Goal: Participate in discussion: Engage in conversation with other users on a specific topic

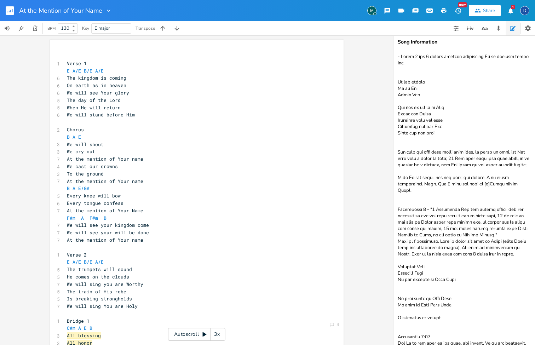
scroll to position [203, 0]
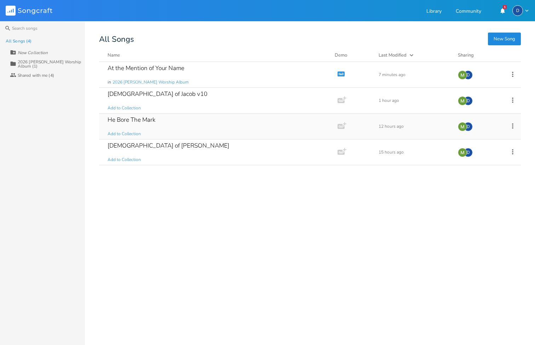
click at [168, 127] on div "He Bore The Mark Add to Collection" at bounding box center [217, 126] width 219 height 25
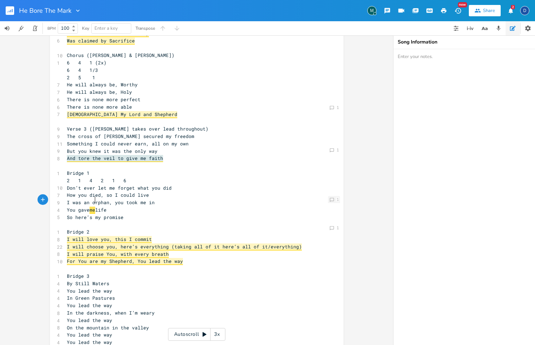
click at [330, 198] on icon at bounding box center [332, 200] width 4 height 4
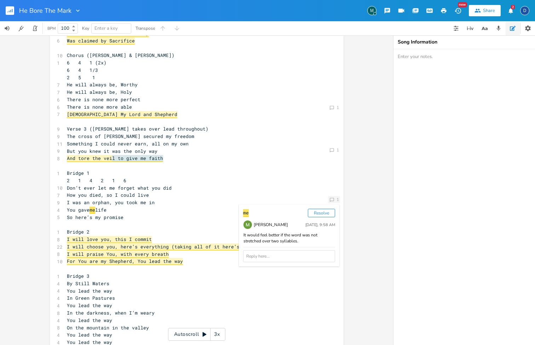
click at [332, 201] on icon "Comment" at bounding box center [332, 199] width 5 height 5
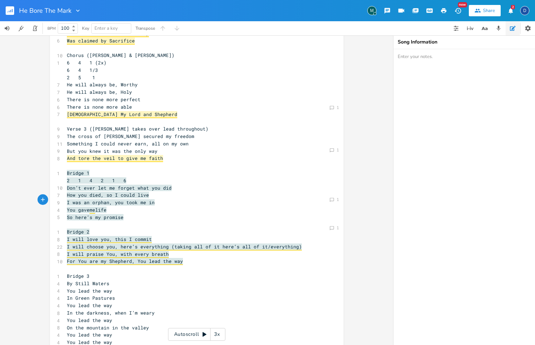
click at [246, 258] on pre "For You are my Shepherd, You lead the way" at bounding box center [193, 261] width 256 height 7
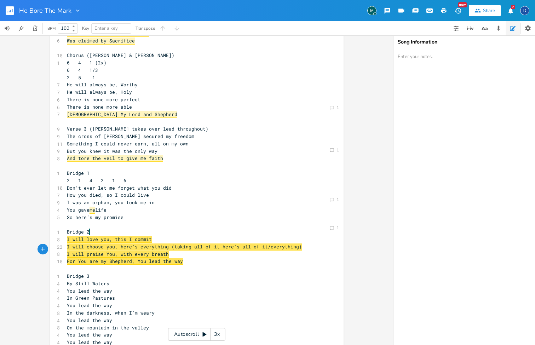
click at [277, 244] on span "I will choose you, here’s everything (taking all of it here’s all of it/everyth…" at bounding box center [184, 247] width 235 height 7
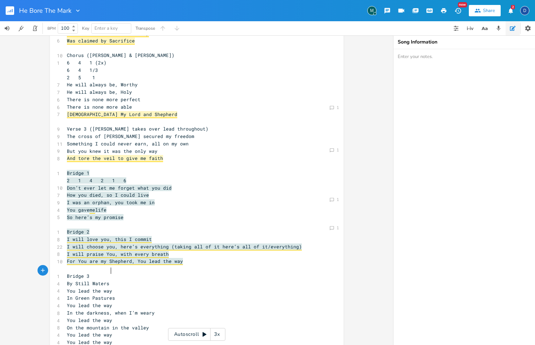
click at [333, 270] on div "xxxxxxxxxx 6 Verse 1 ([PERSON_NAME] only) 1 4 6 4 1 6 4 1/3 2 5 1 7 I was marke…" at bounding box center [201, 147] width 273 height 400
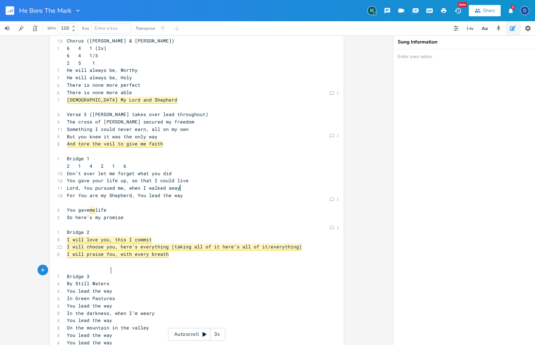
scroll to position [118, 0]
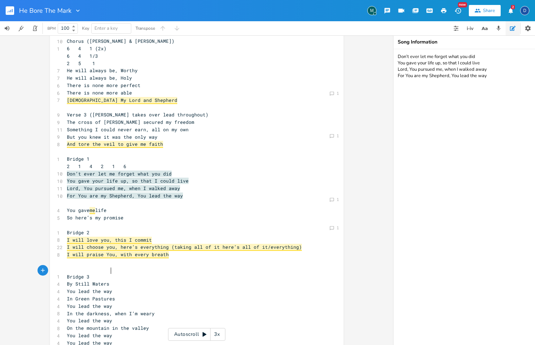
click at [511, 15] on button "2" at bounding box center [511, 10] width 14 height 13
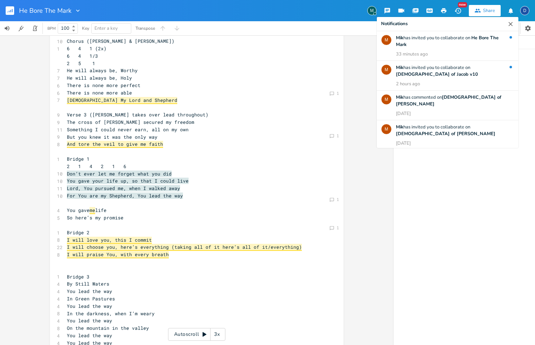
type textarea "Don’t ever let me forget what you did You gave your life up, so that I could li…"
click at [511, 15] on button "button" at bounding box center [511, 10] width 14 height 13
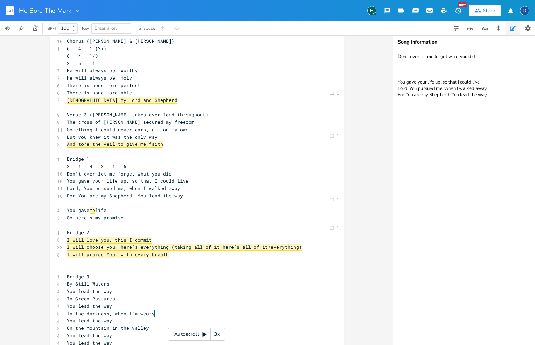
scroll to position [0, 0]
type textarea "In the darkness, when I’m weary"
drag, startPoint x: 154, startPoint y: 300, endPoint x: 62, endPoint y: 298, distance: 91.3
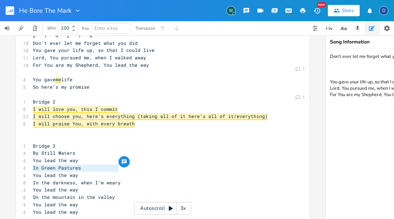
scroll to position [248, 0]
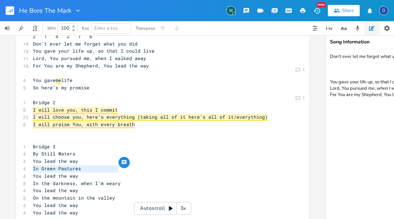
click at [122, 161] on icon "button" at bounding box center [124, 162] width 5 height 5
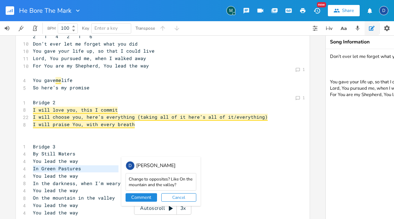
type textarea "Change to opposites? Like On the mountain and the valley?"
click at [137, 197] on button "Comment" at bounding box center [142, 198] width 32 height 8
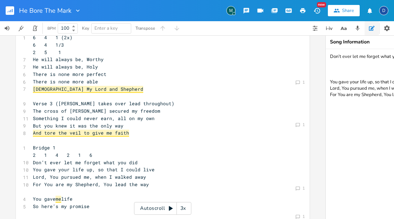
scroll to position [22, 0]
